Goal: Task Accomplishment & Management: Manage account settings

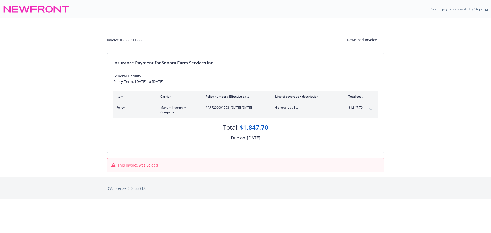
click at [128, 107] on span "Policy" at bounding box center [134, 107] width 36 height 5
click at [370, 108] on button "expand content" at bounding box center [371, 109] width 8 height 8
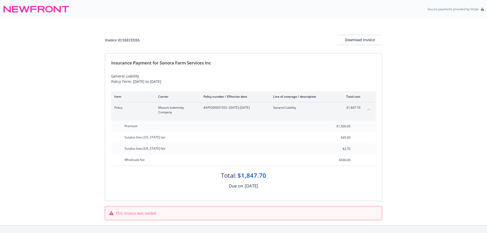
click at [251, 188] on div "[DATE]" at bounding box center [252, 186] width 14 height 7
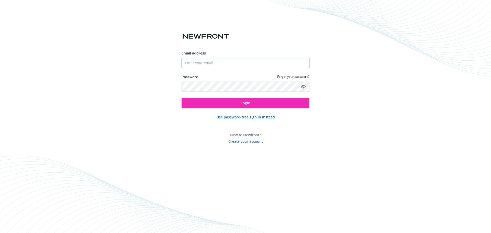
click at [196, 66] on input "Email address" at bounding box center [246, 63] width 128 height 10
type input "[PERSON_NAME][EMAIL_ADDRESS][DOMAIN_NAME]"
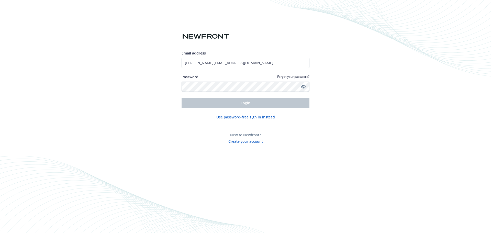
click at [291, 77] on link "Forgot your password?" at bounding box center [293, 76] width 32 height 4
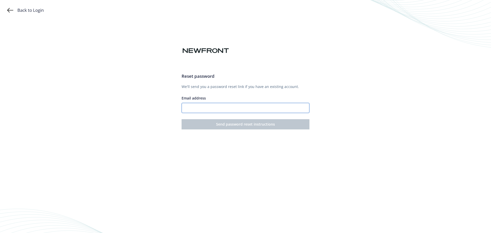
click at [235, 108] on input "Email address" at bounding box center [246, 108] width 128 height 10
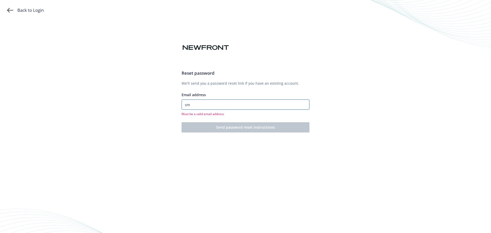
type input "s"
type input "[PERSON_NAME][EMAIL_ADDRESS][DOMAIN_NAME]"
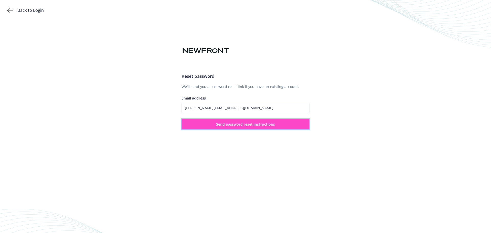
click at [235, 127] on button "Send password reset instructions" at bounding box center [246, 124] width 128 height 10
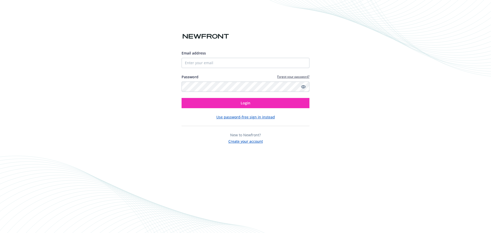
click at [243, 140] on button "Create your account" at bounding box center [245, 141] width 35 height 6
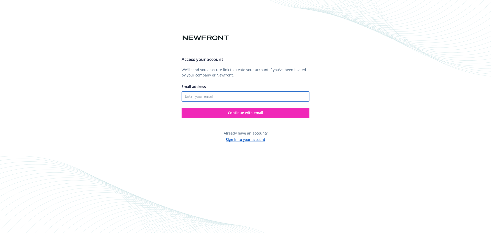
click at [206, 94] on input "Email address" at bounding box center [246, 96] width 128 height 10
type input "[PERSON_NAME][EMAIL_ADDRESS][DOMAIN_NAME]"
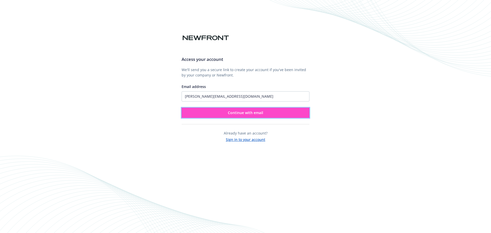
click at [228, 115] on button "Continue with email" at bounding box center [246, 113] width 128 height 10
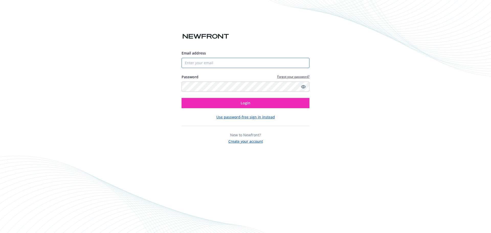
click at [205, 62] on input "Email address" at bounding box center [246, 63] width 128 height 10
